Goal: Information Seeking & Learning: Learn about a topic

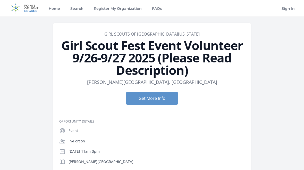
click at [52, 11] on link "Home" at bounding box center [54, 8] width 13 height 16
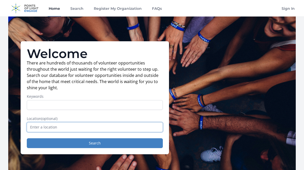
click at [75, 127] on input "text" at bounding box center [95, 127] width 136 height 10
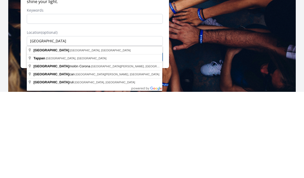
type input "Tampa, FL, USA"
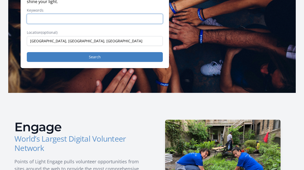
click at [62, 21] on input "Keywords" at bounding box center [95, 19] width 136 height 10
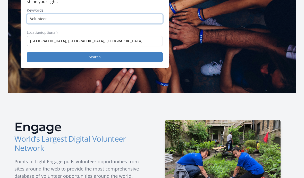
type input "Volunteer"
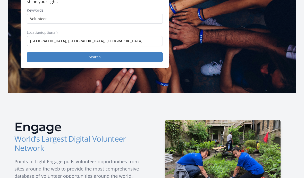
click at [98, 54] on button "Search" at bounding box center [95, 57] width 136 height 10
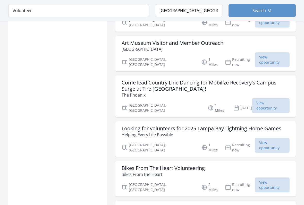
scroll to position [523, 0]
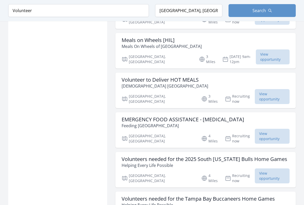
scroll to position [889, 0]
